Goal: Transaction & Acquisition: Purchase product/service

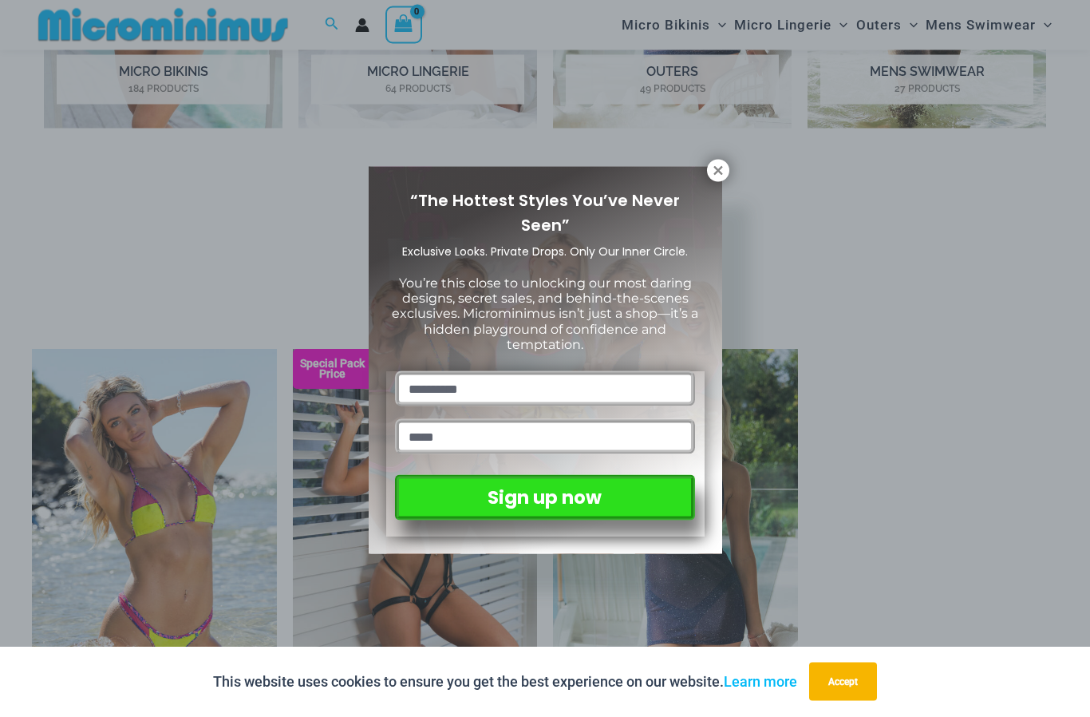
scroll to position [1042, 0]
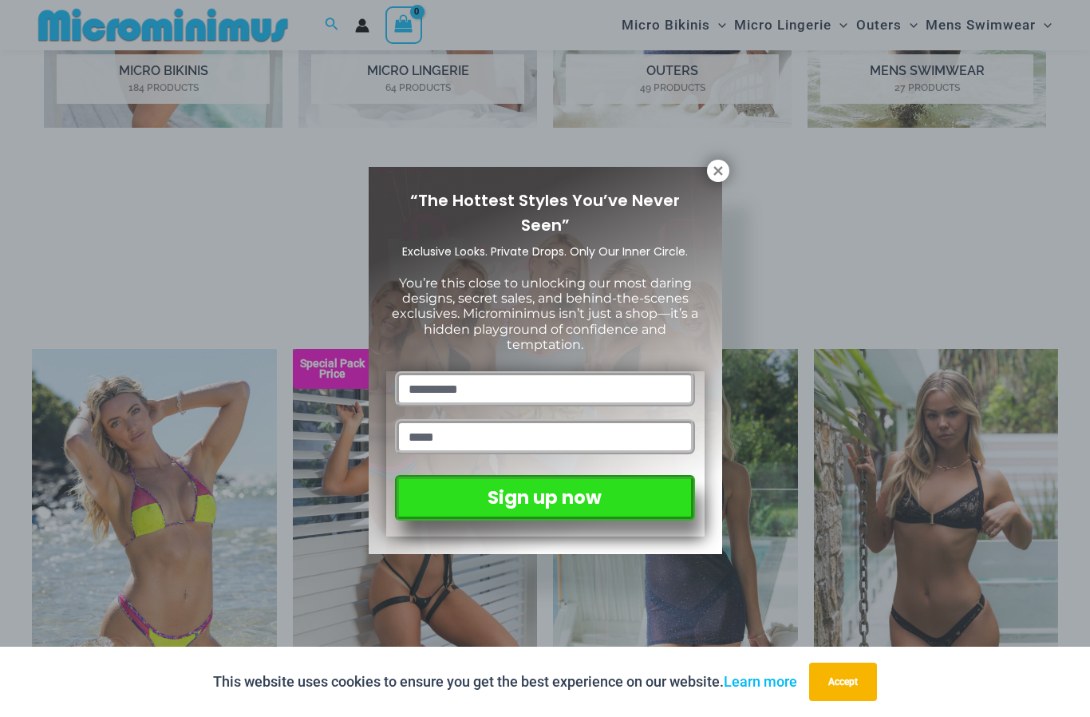
click at [707, 179] on div "“The Hottest Styles You’ve Never Seen” Exclusive Looks. Private Drops. Only Our…" at bounding box center [546, 360] width 354 height 387
click at [716, 168] on icon at bounding box center [718, 170] width 9 height 9
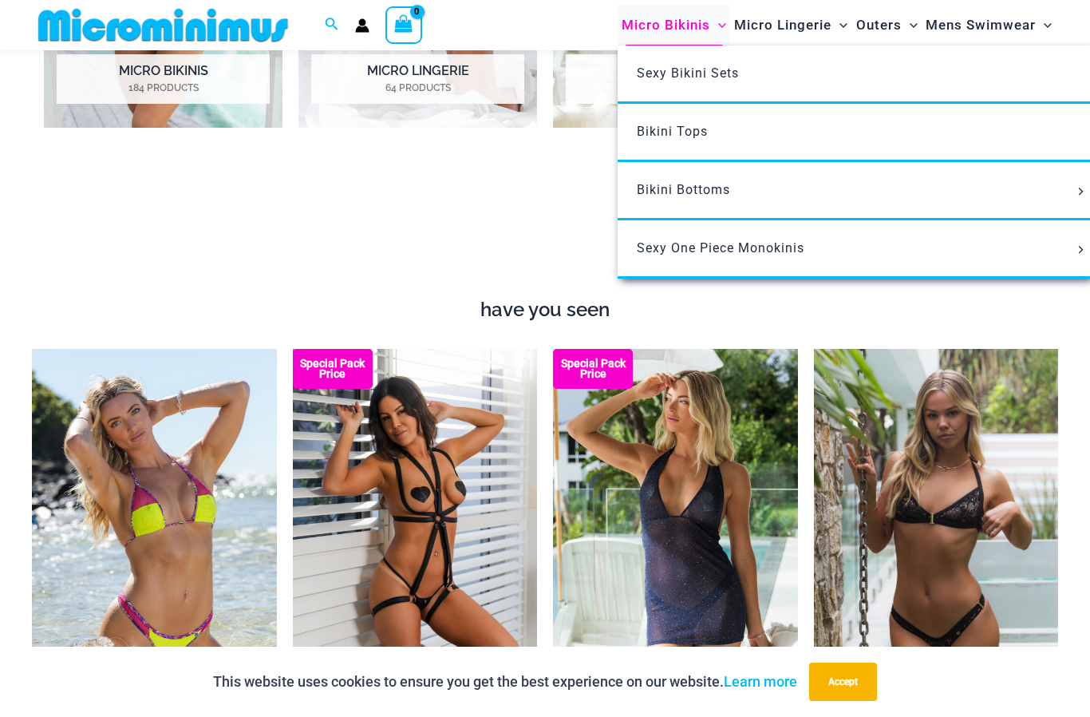
click at [685, 29] on span "Micro Bikinis" at bounding box center [666, 25] width 89 height 41
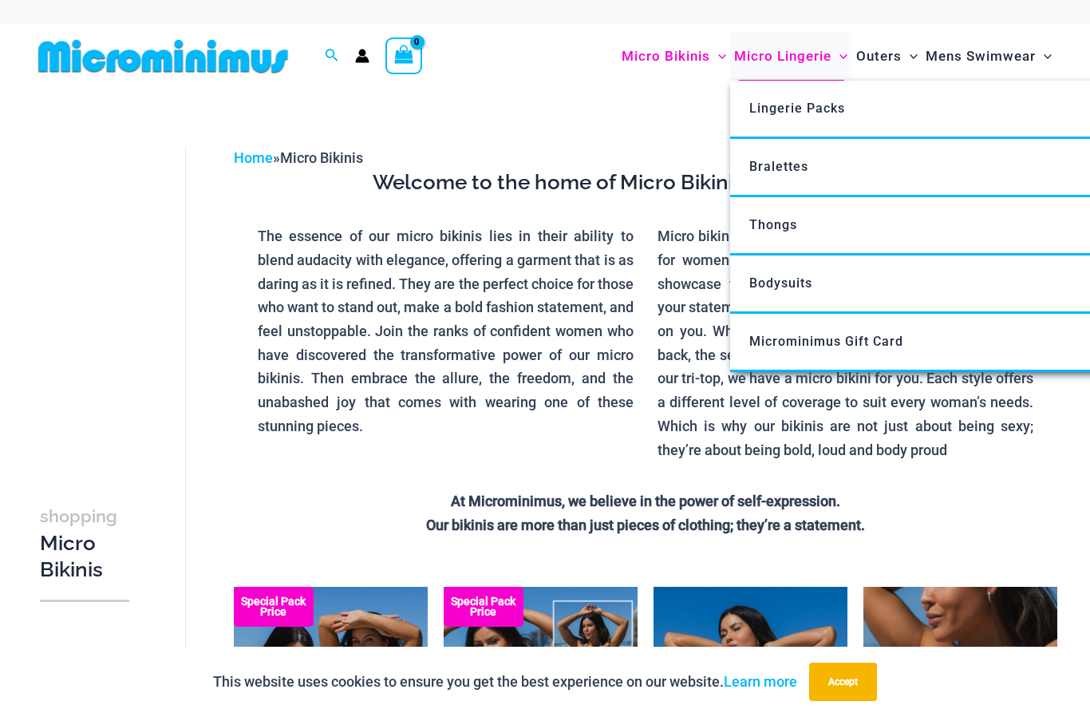
click at [788, 56] on span "Micro Lingerie" at bounding box center [782, 56] width 97 height 41
